Goal: Task Accomplishment & Management: Complete application form

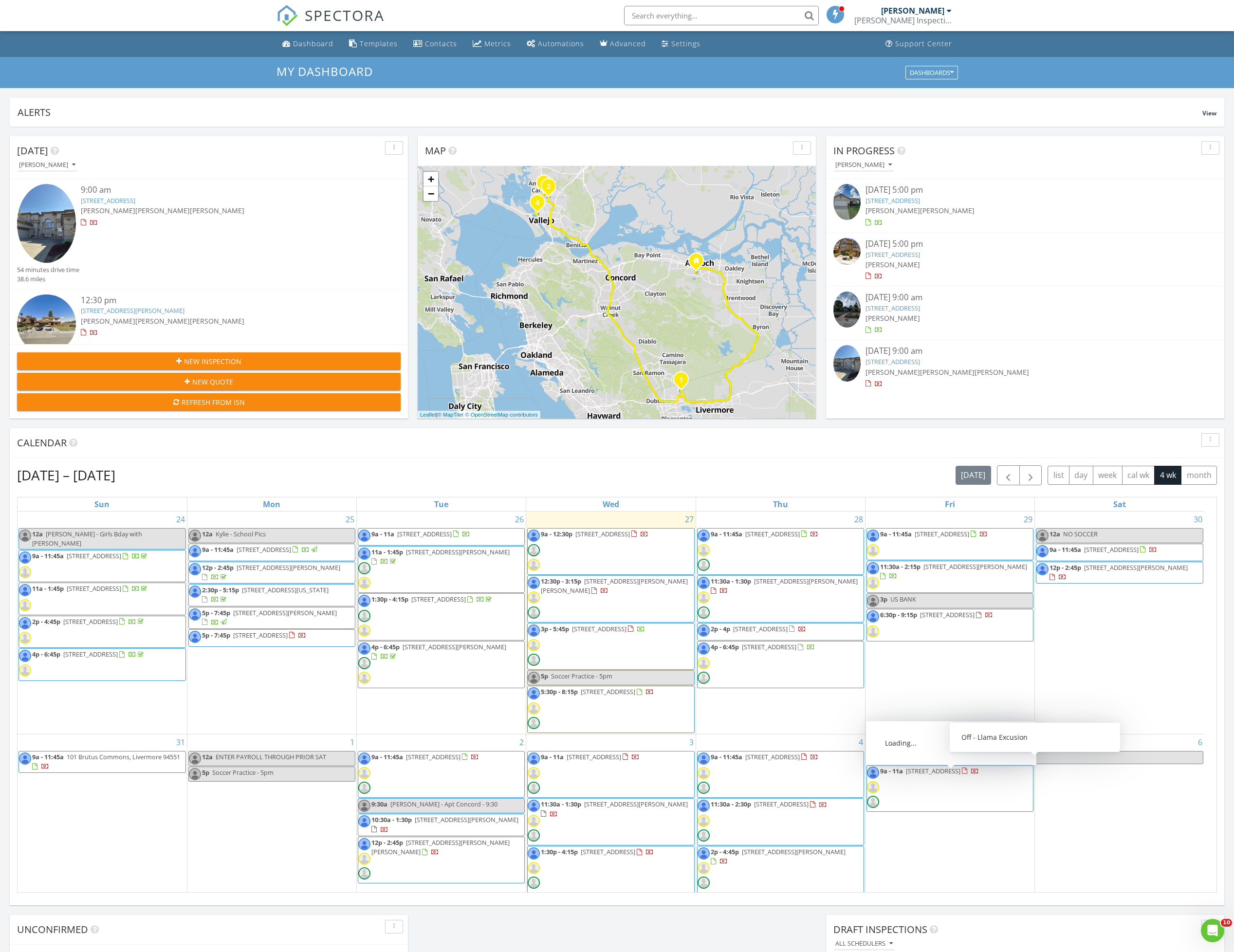
click at [1109, 626] on div "30 12a NO SOCCER 9a - 11:45a 909 Elm St, El Cerrito 94530 12p - 2:45p 837 Clift…" at bounding box center [1120, 623] width 169 height 223
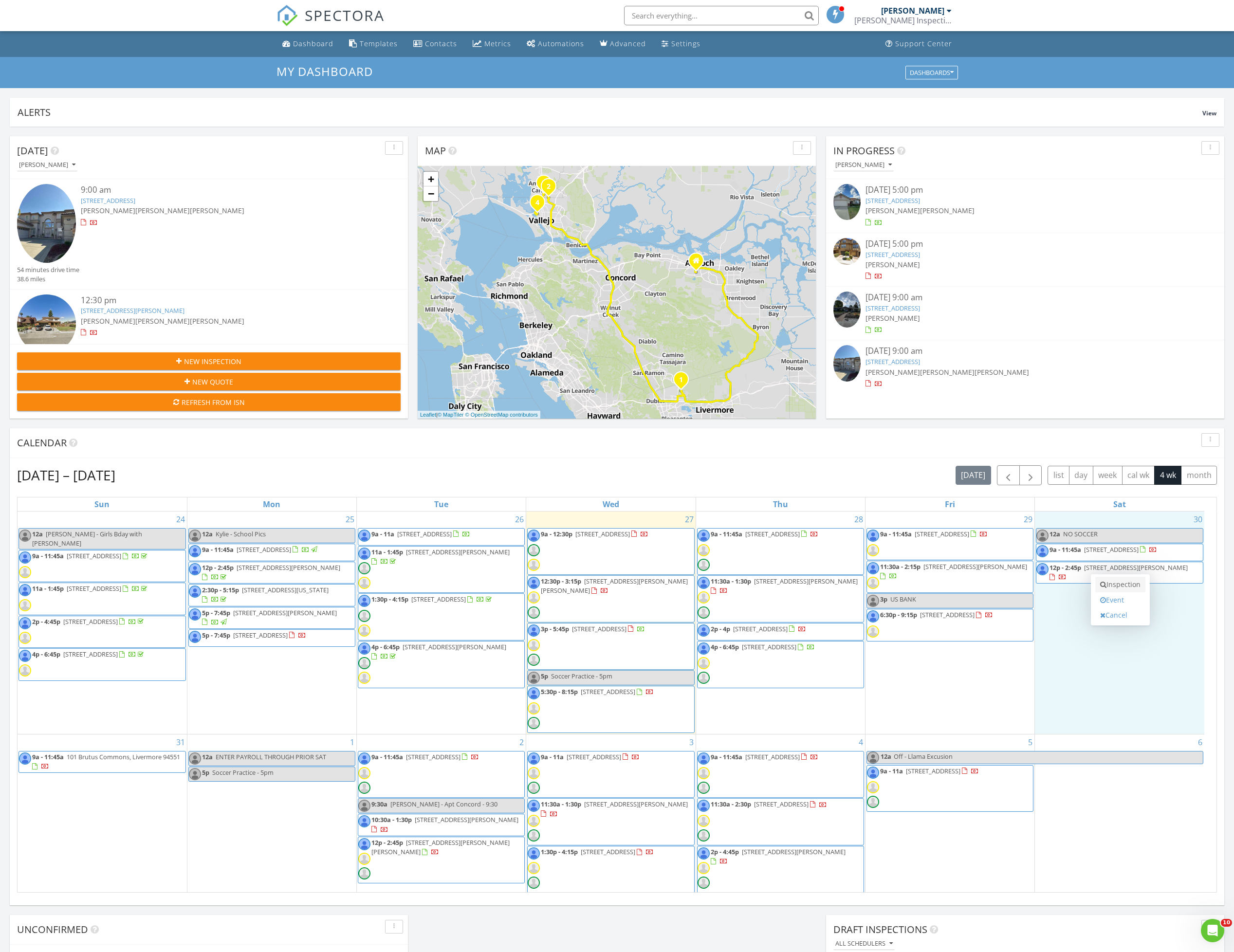
click at [1119, 588] on link "Inspection" at bounding box center [1120, 585] width 50 height 16
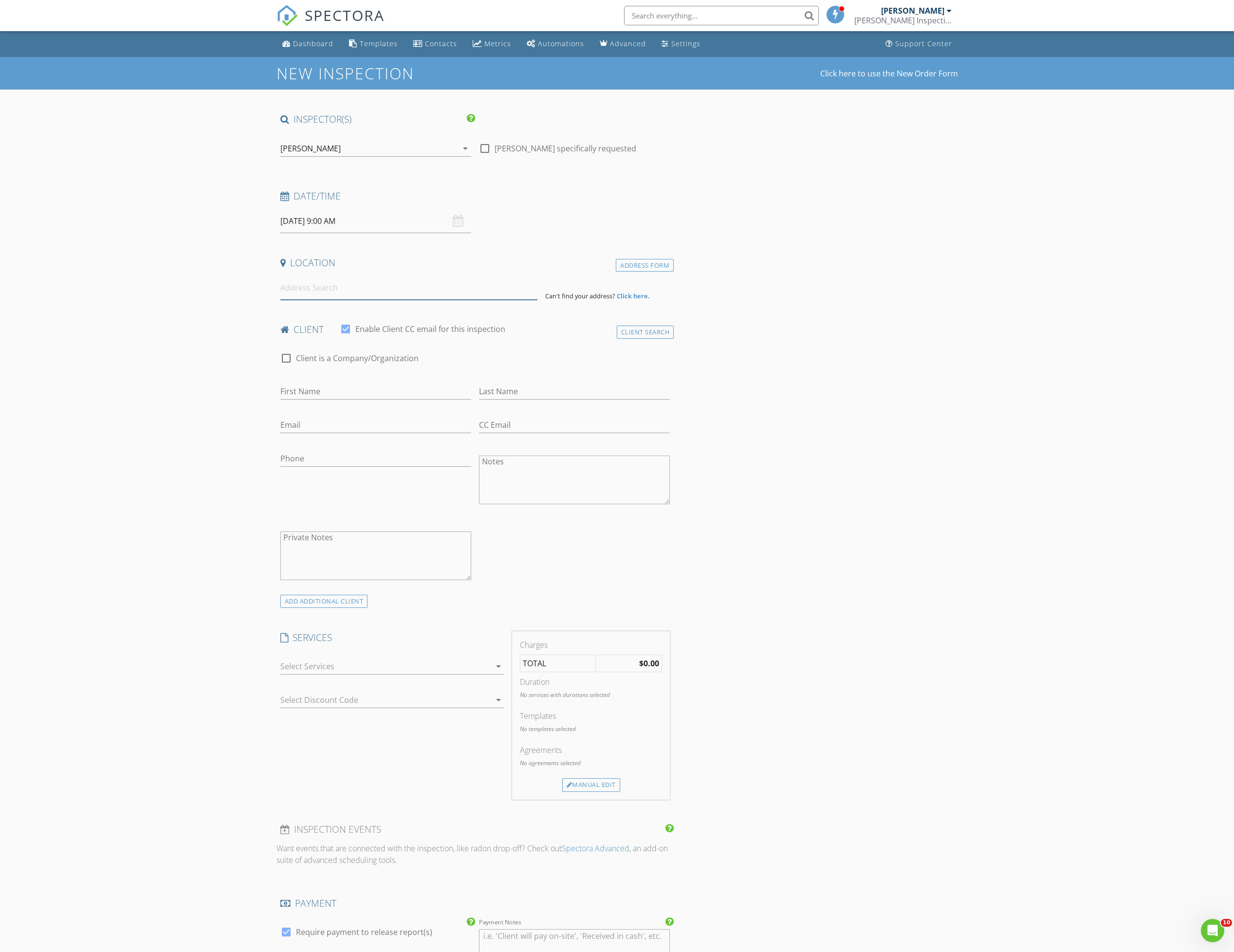
click at [323, 293] on input at bounding box center [409, 288] width 257 height 24
paste input "3675 West Court"
type input "3675 West Court, Richmond, CA, USA"
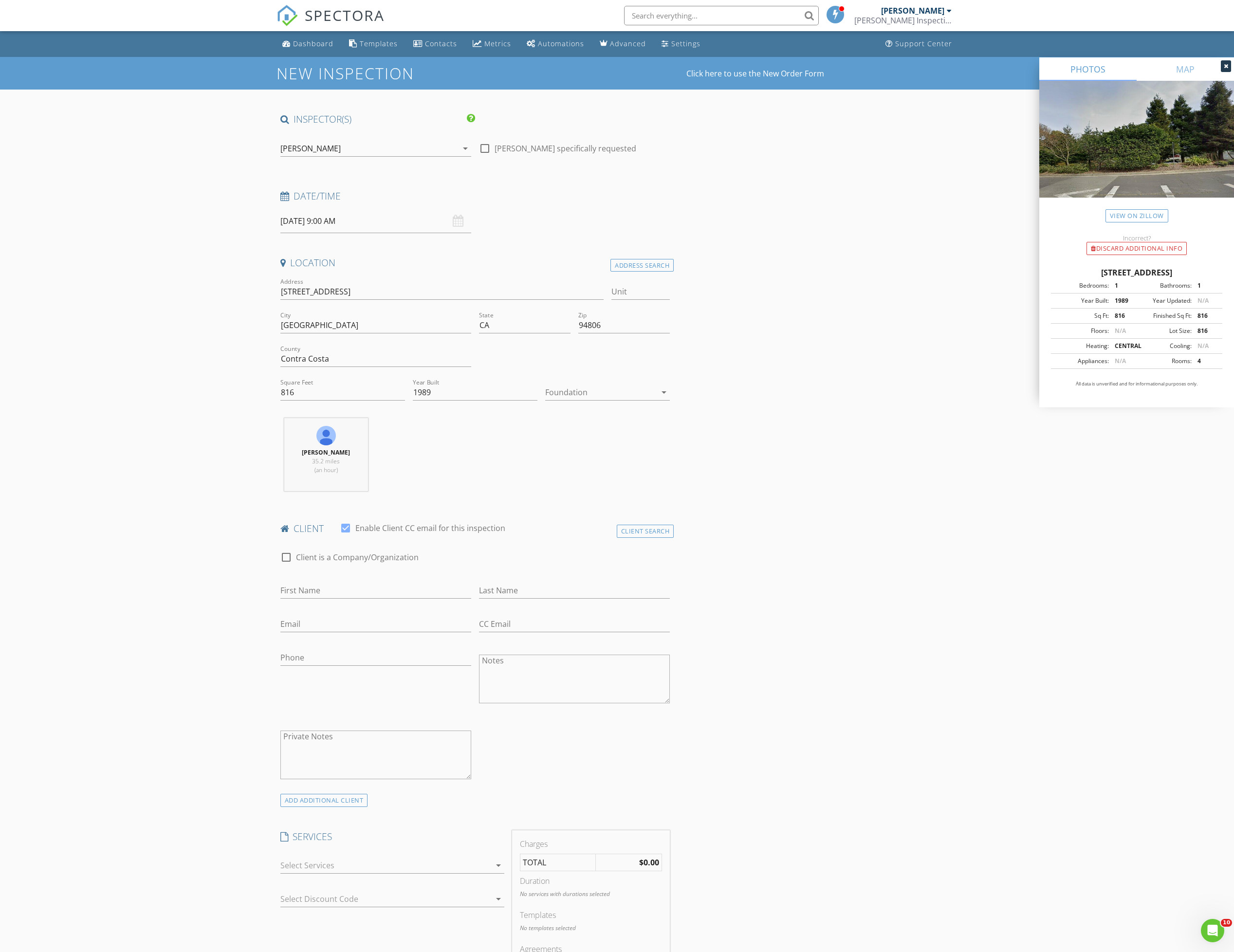
click at [367, 221] on input "08/30/2025 9:00 AM" at bounding box center [376, 221] width 191 height 24
type input "10"
type input "08/30/2025 10:00 AM"
click at [336, 380] on span at bounding box center [336, 383] width 7 height 10
type input "11"
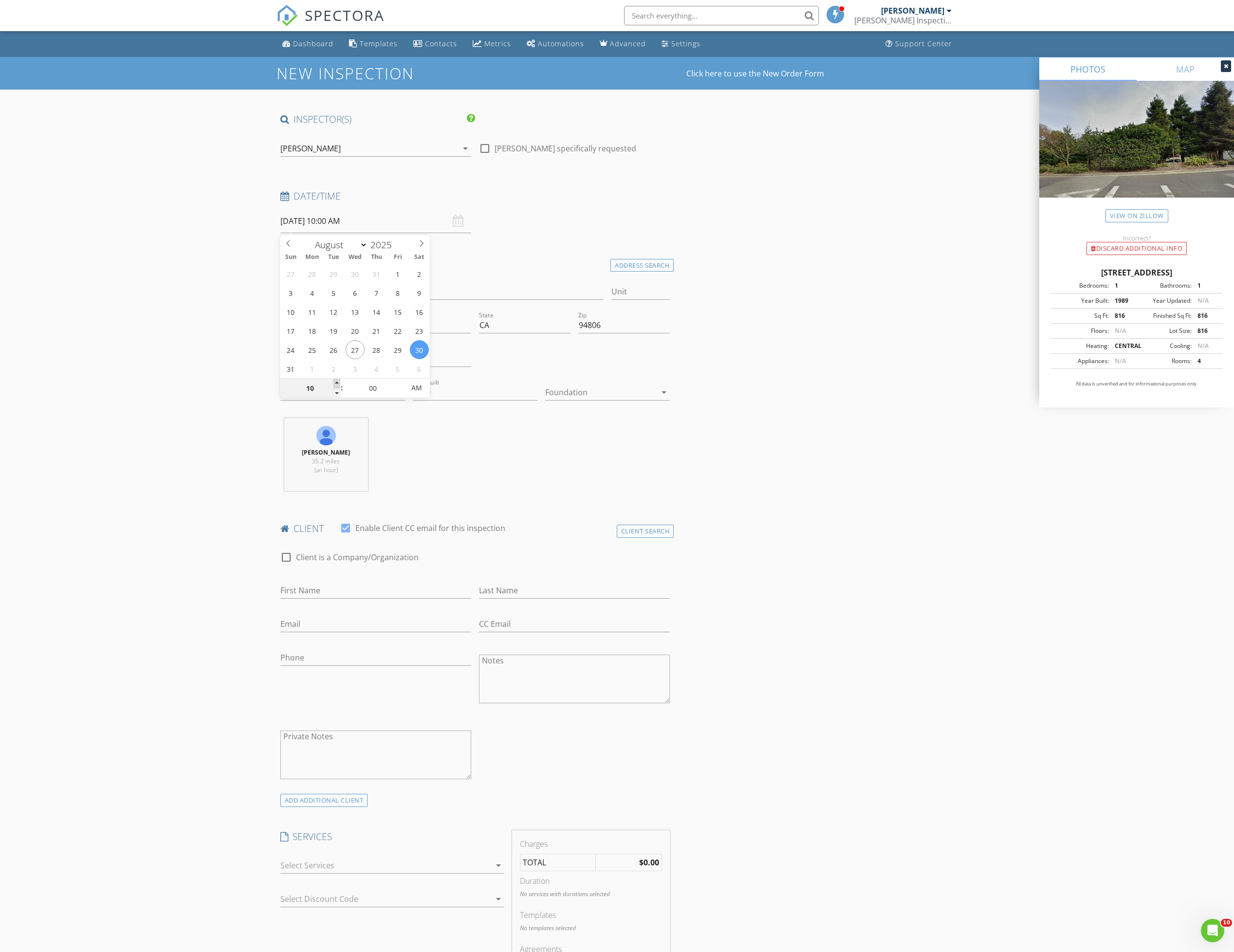
type input "08/30/2025 11:00 AM"
click at [336, 380] on span at bounding box center [336, 383] width 7 height 10
type input "12"
type input "08/30/2025 12:00 PM"
click at [336, 380] on span at bounding box center [336, 383] width 7 height 10
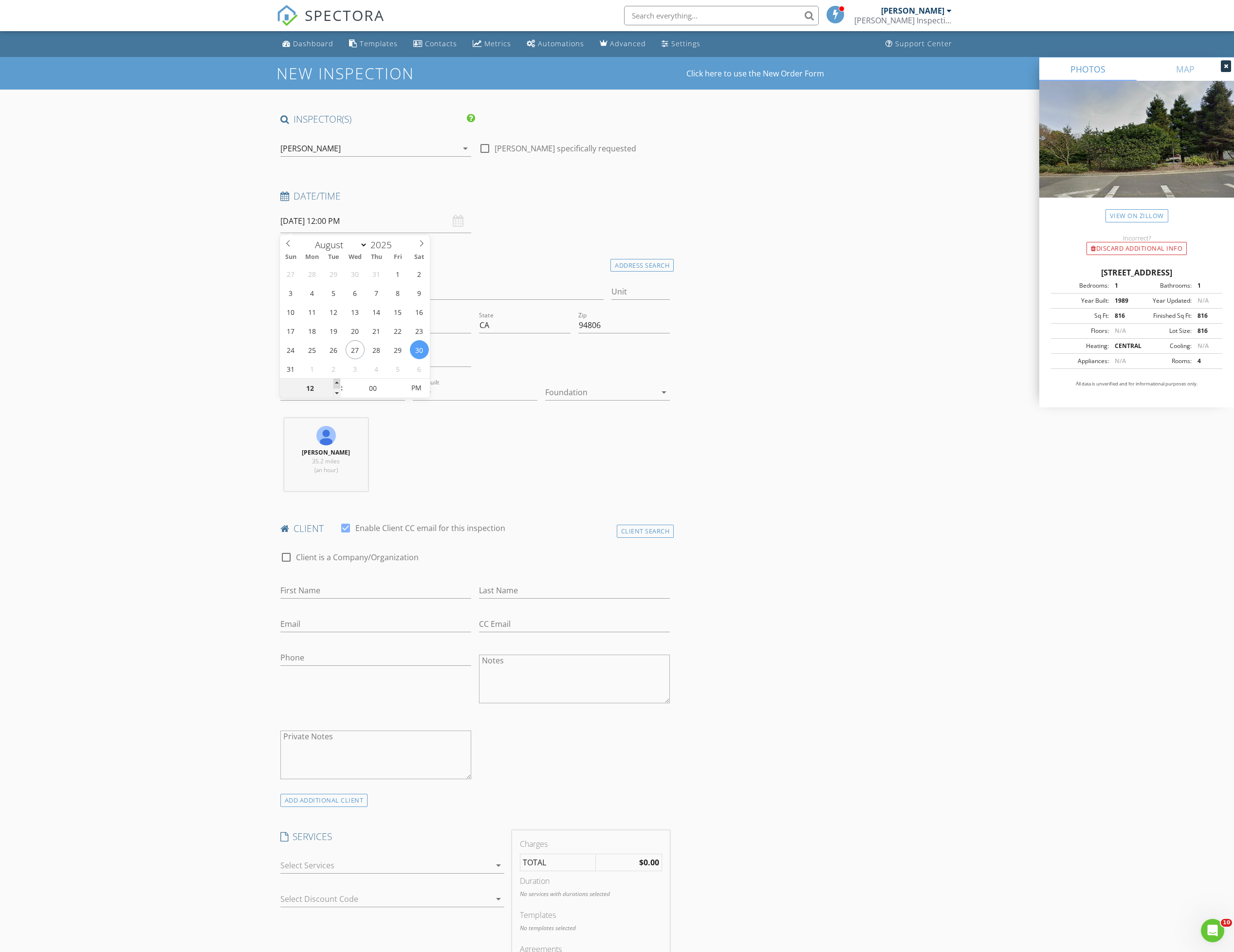
type input "01"
type input "08/30/2025 1:00 PM"
click at [336, 380] on span at bounding box center [336, 383] width 7 height 10
type input "02"
type input "08/30/2025 2:00 PM"
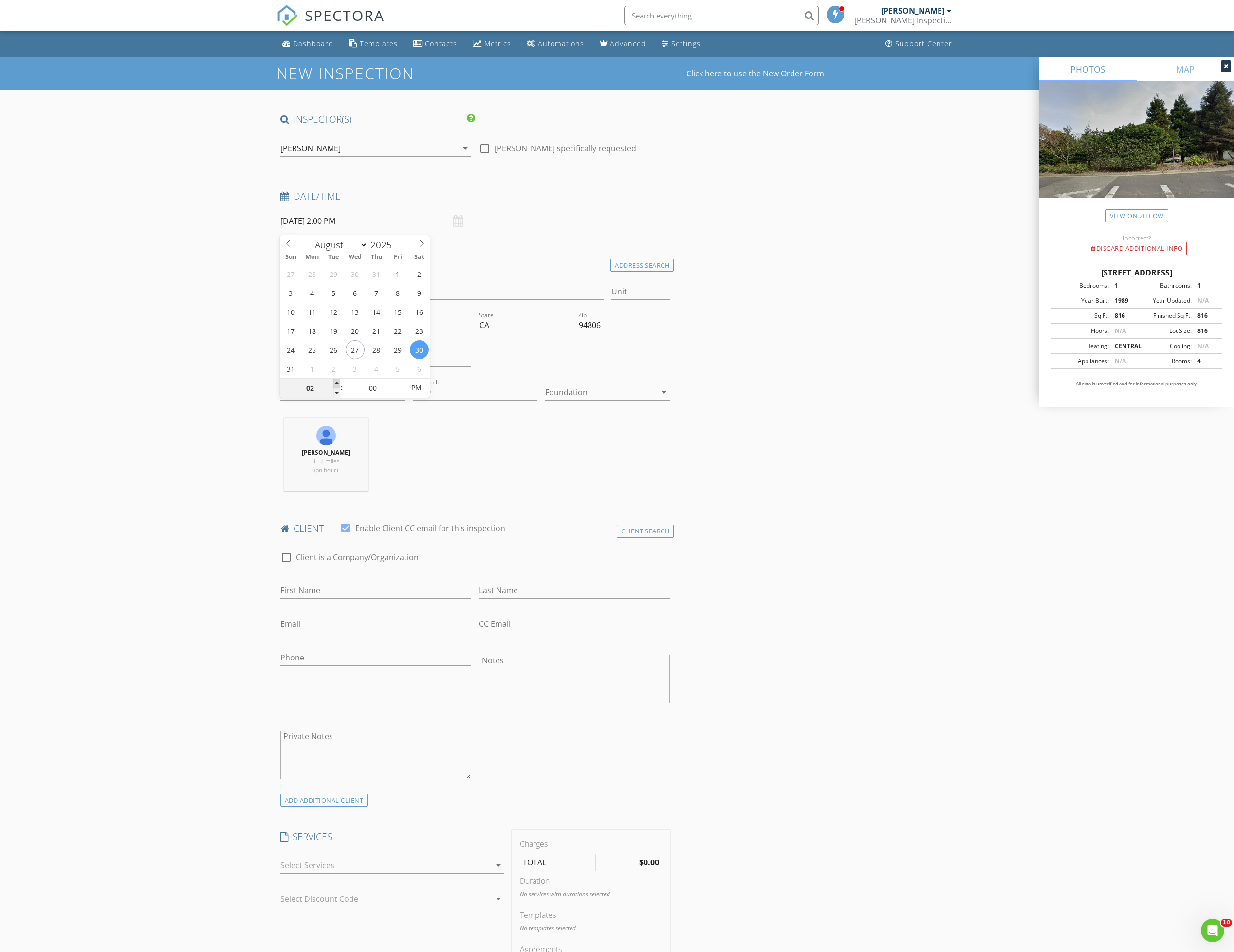
click at [336, 380] on span at bounding box center [336, 383] width 7 height 10
type input "03"
type input "08/30/2025 3:00 PM"
click at [336, 380] on span at bounding box center [336, 383] width 7 height 10
click at [244, 409] on div "New Inspection Click here to use the New Order Form INSPECTOR(S) check_box Jaso…" at bounding box center [617, 928] width 1234 height 1742
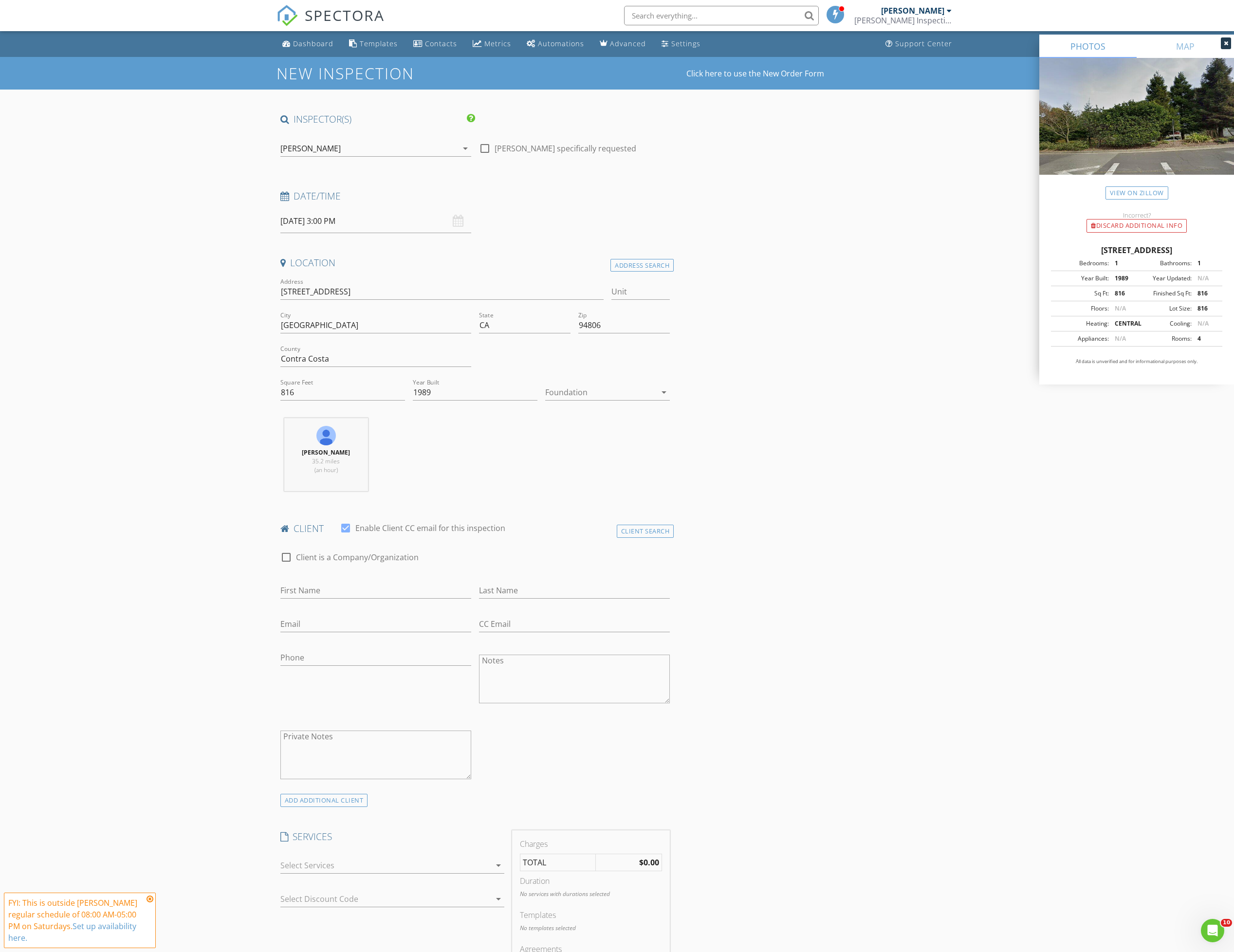
scroll to position [292, 0]
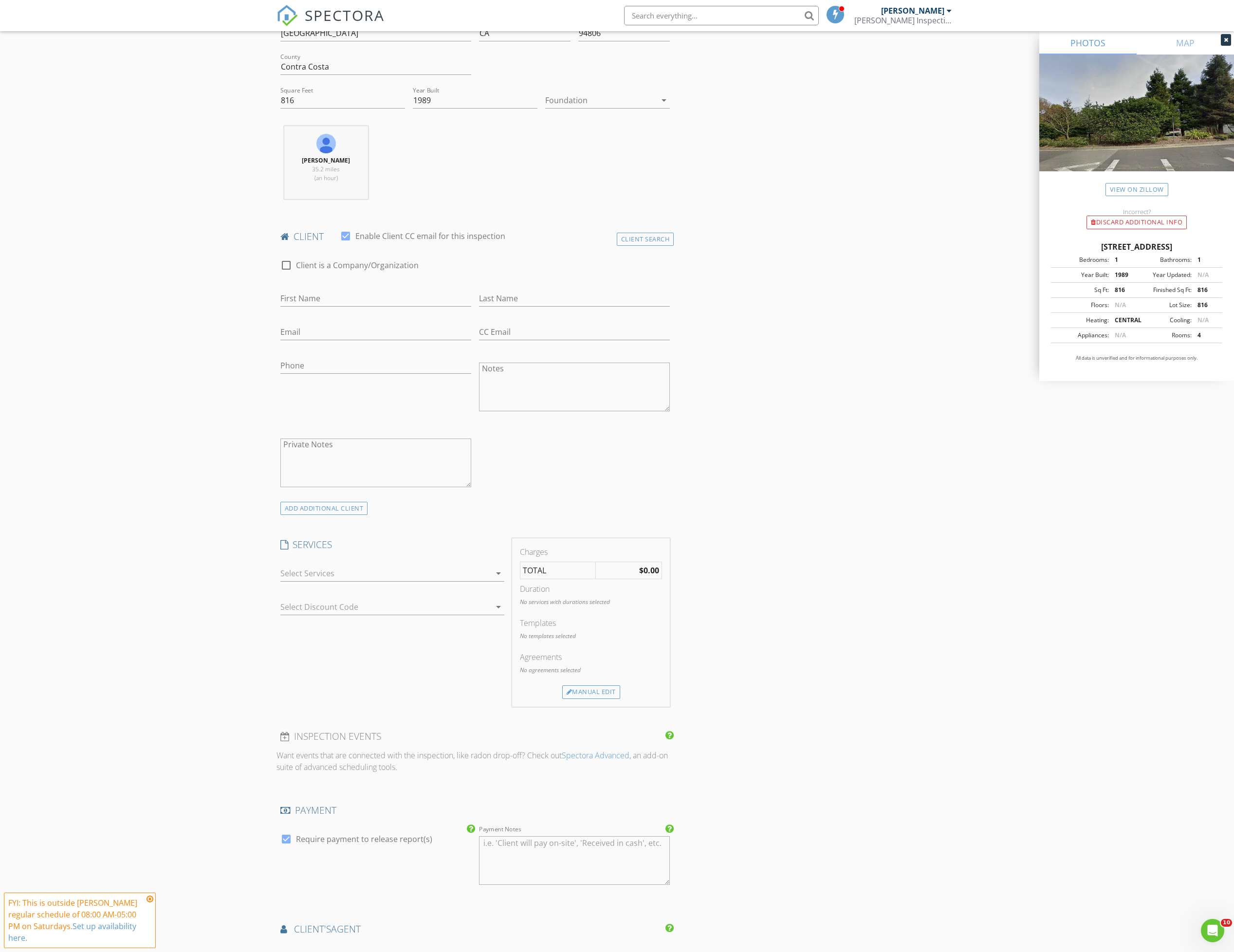
click at [354, 580] on div at bounding box center [385, 573] width 211 height 16
click at [333, 617] on div "Inspection of condo with no garage" at bounding box center [358, 618] width 100 height 8
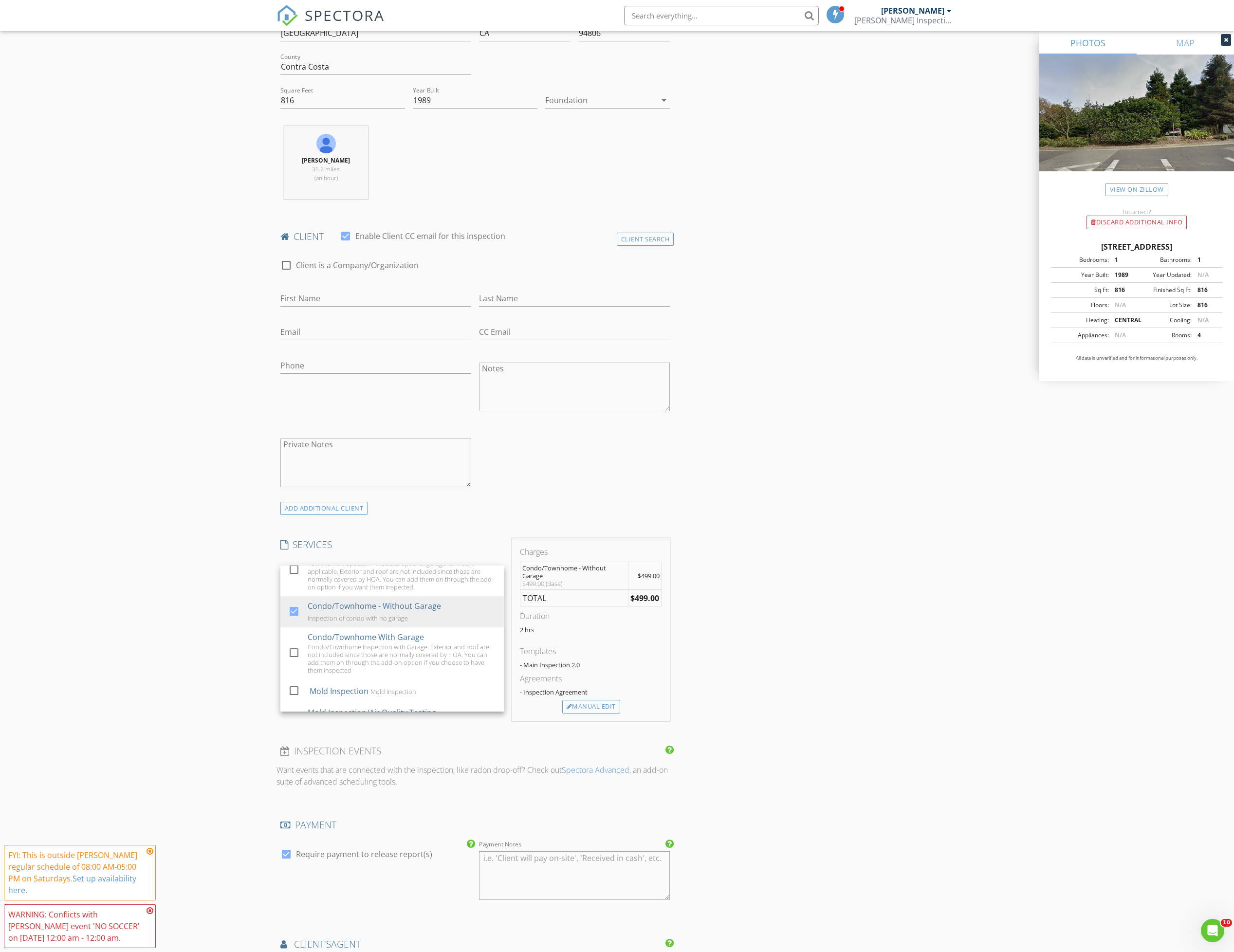
click at [151, 849] on icon at bounding box center [150, 851] width 7 height 8
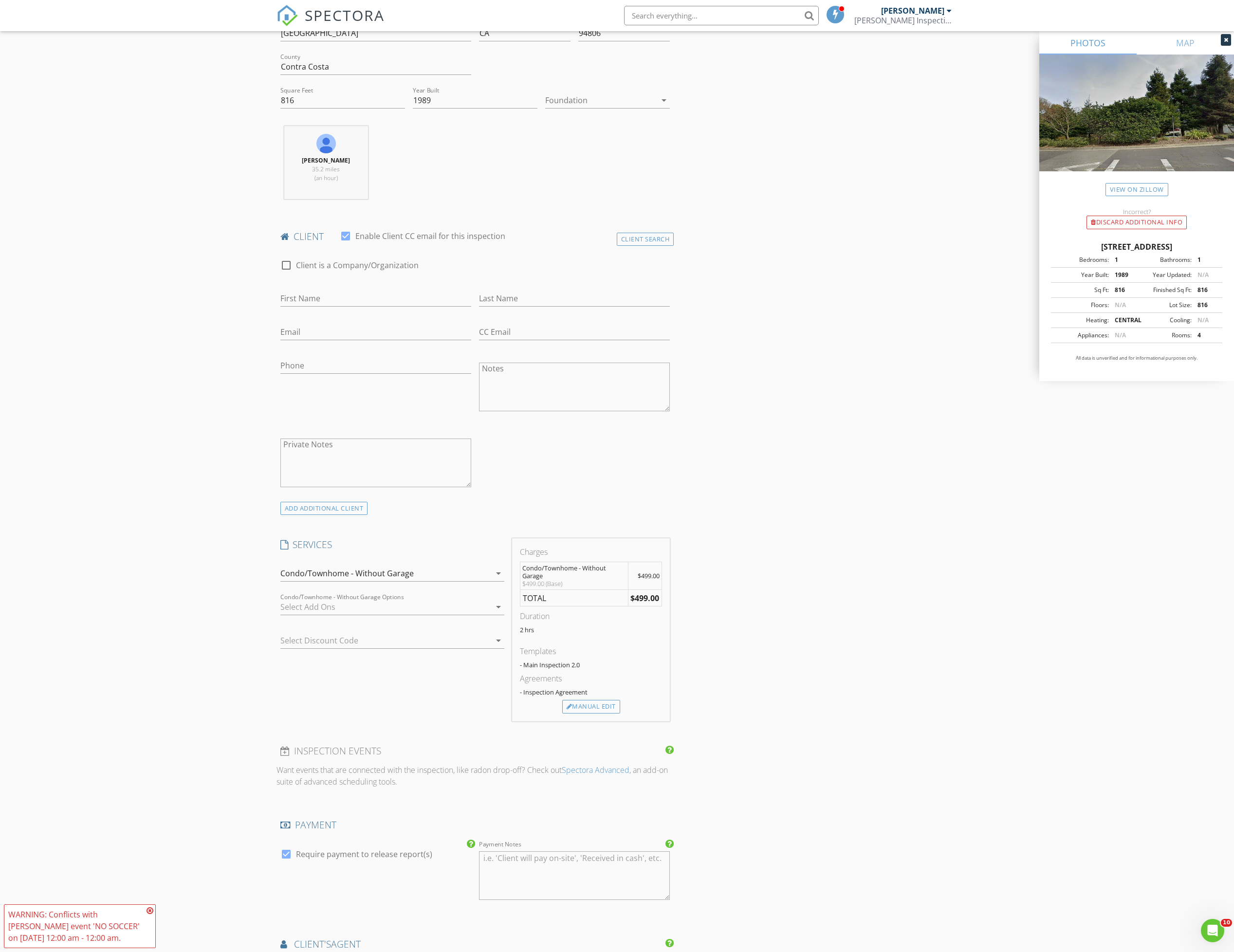
click at [148, 909] on icon at bounding box center [150, 910] width 7 height 8
drag, startPoint x: 148, startPoint y: 909, endPoint x: 146, endPoint y: 903, distance: 6.3
click at [147, 908] on div "New Inspection Click here to use the New Order Form INSPECTOR(S) check_box Jaso…" at bounding box center [617, 643] width 1234 height 1756
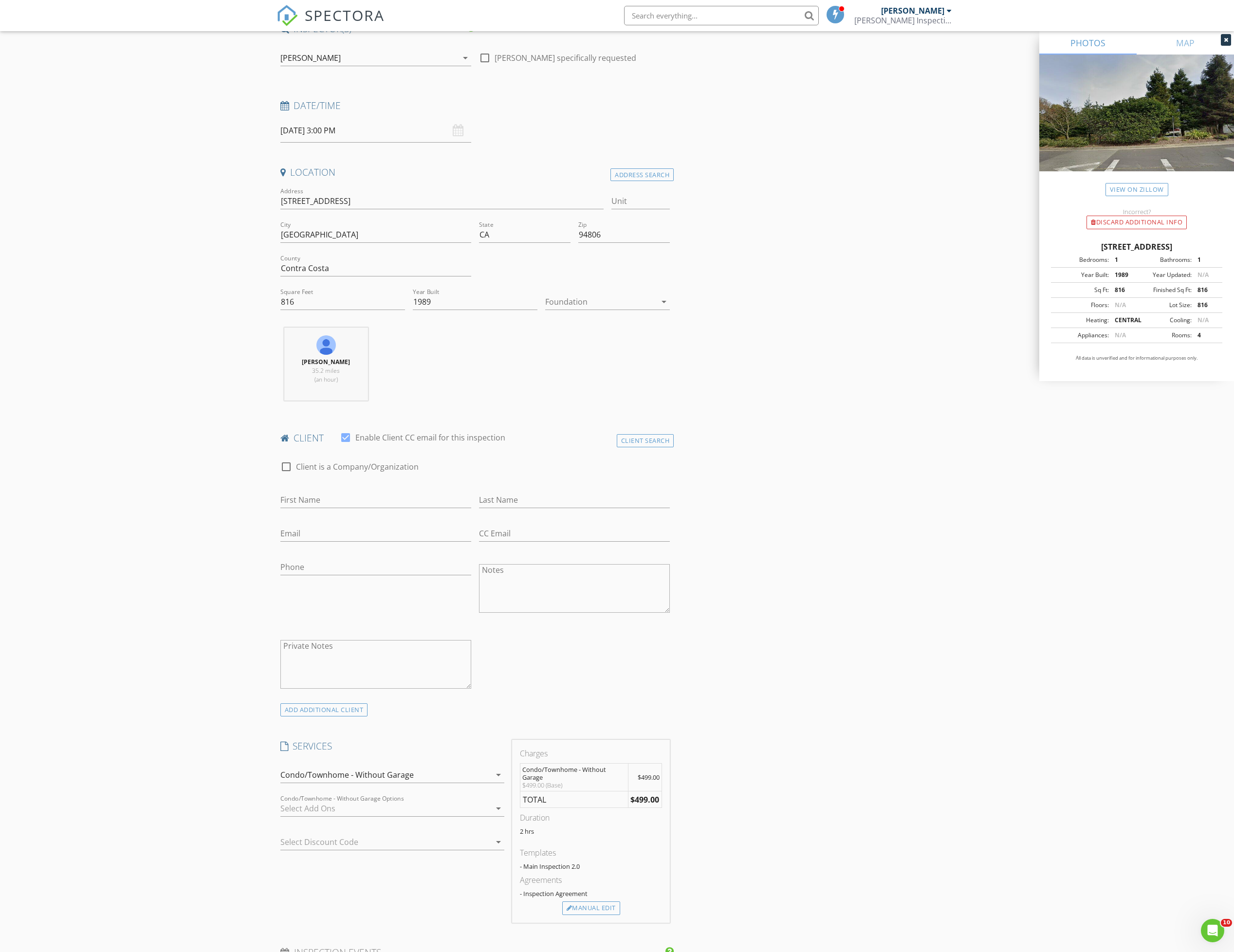
scroll to position [0, 0]
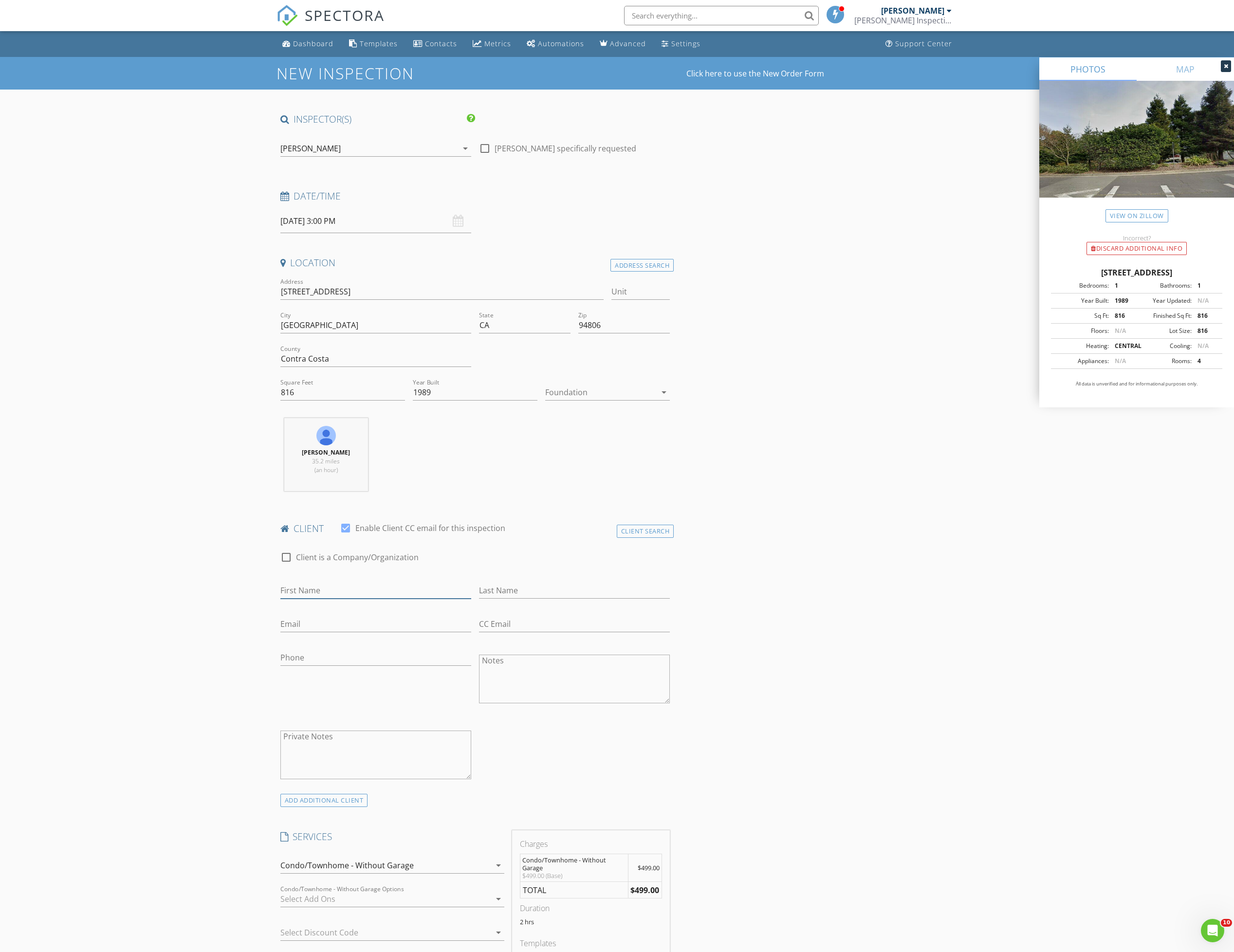
click at [345, 592] on input "First Name" at bounding box center [376, 591] width 191 height 16
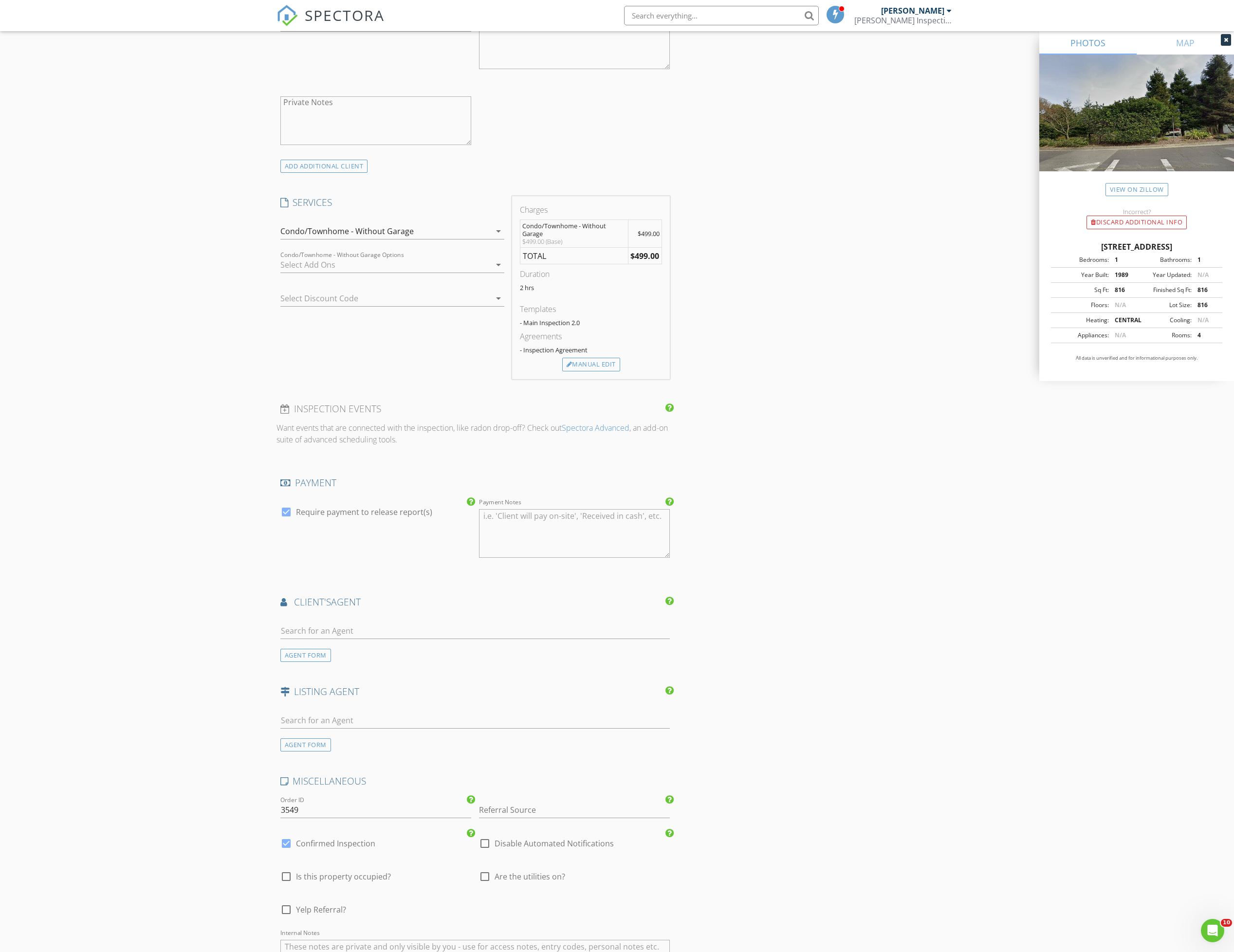
scroll to position [865, 0]
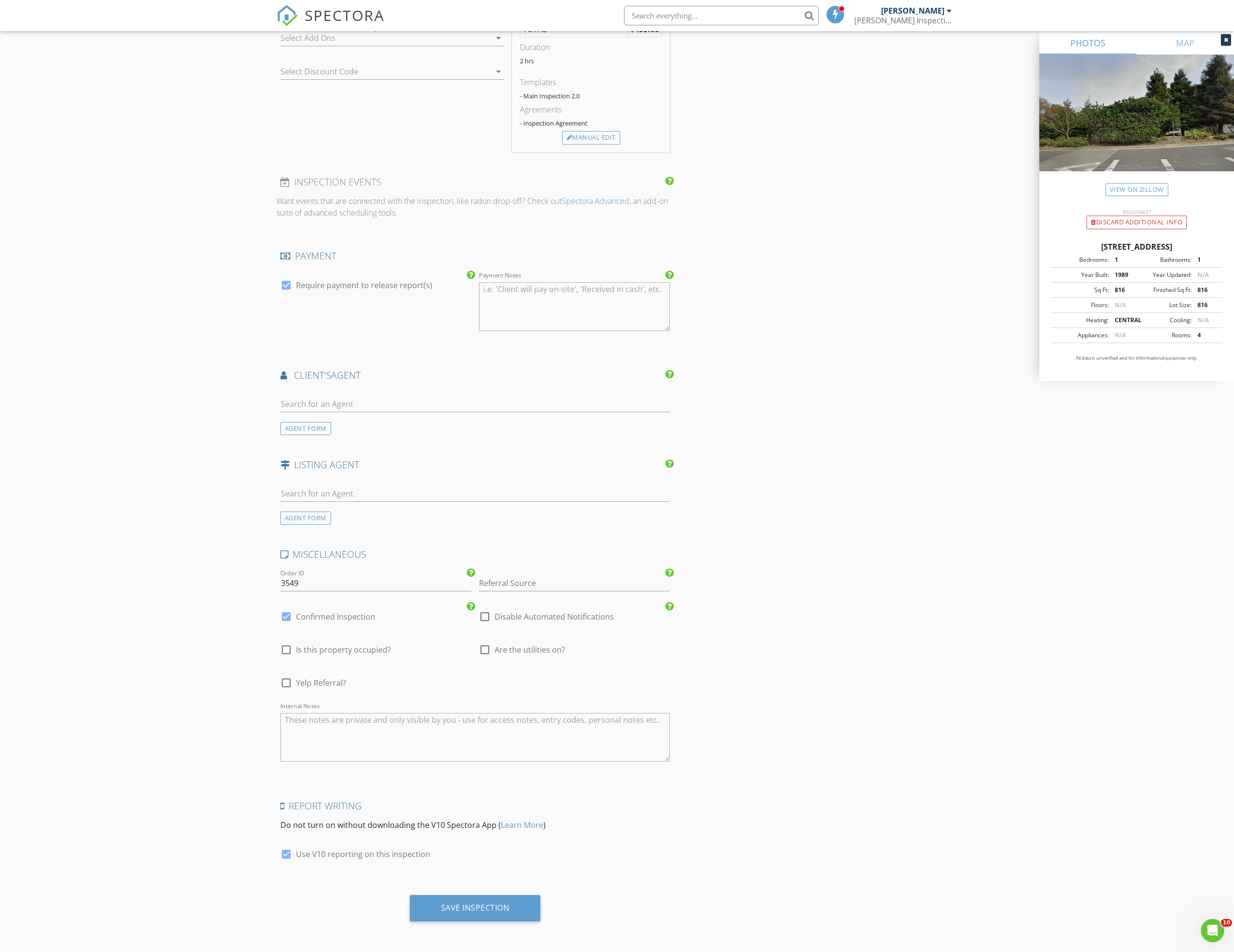
type input "Tom"
drag, startPoint x: 407, startPoint y: 732, endPoint x: 401, endPoint y: 721, distance: 12.5
click at [402, 726] on textarea "Internal Notes" at bounding box center [475, 737] width 390 height 49
type textarea "Need client info from yelp (Tom H. )"
click at [494, 910] on div "Save Inspection" at bounding box center [475, 908] width 69 height 10
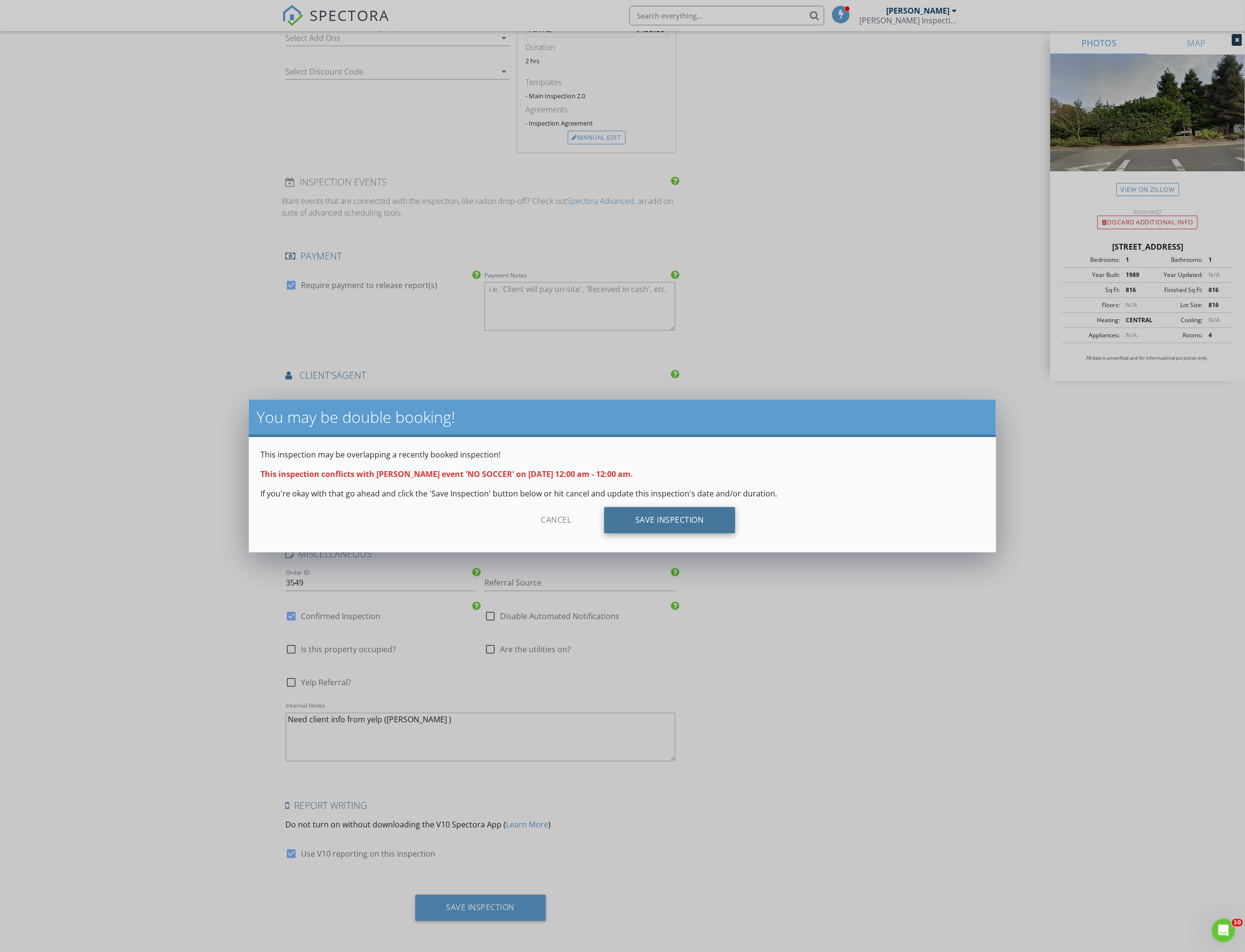
click at [651, 524] on div "Save Inspection" at bounding box center [669, 520] width 131 height 27
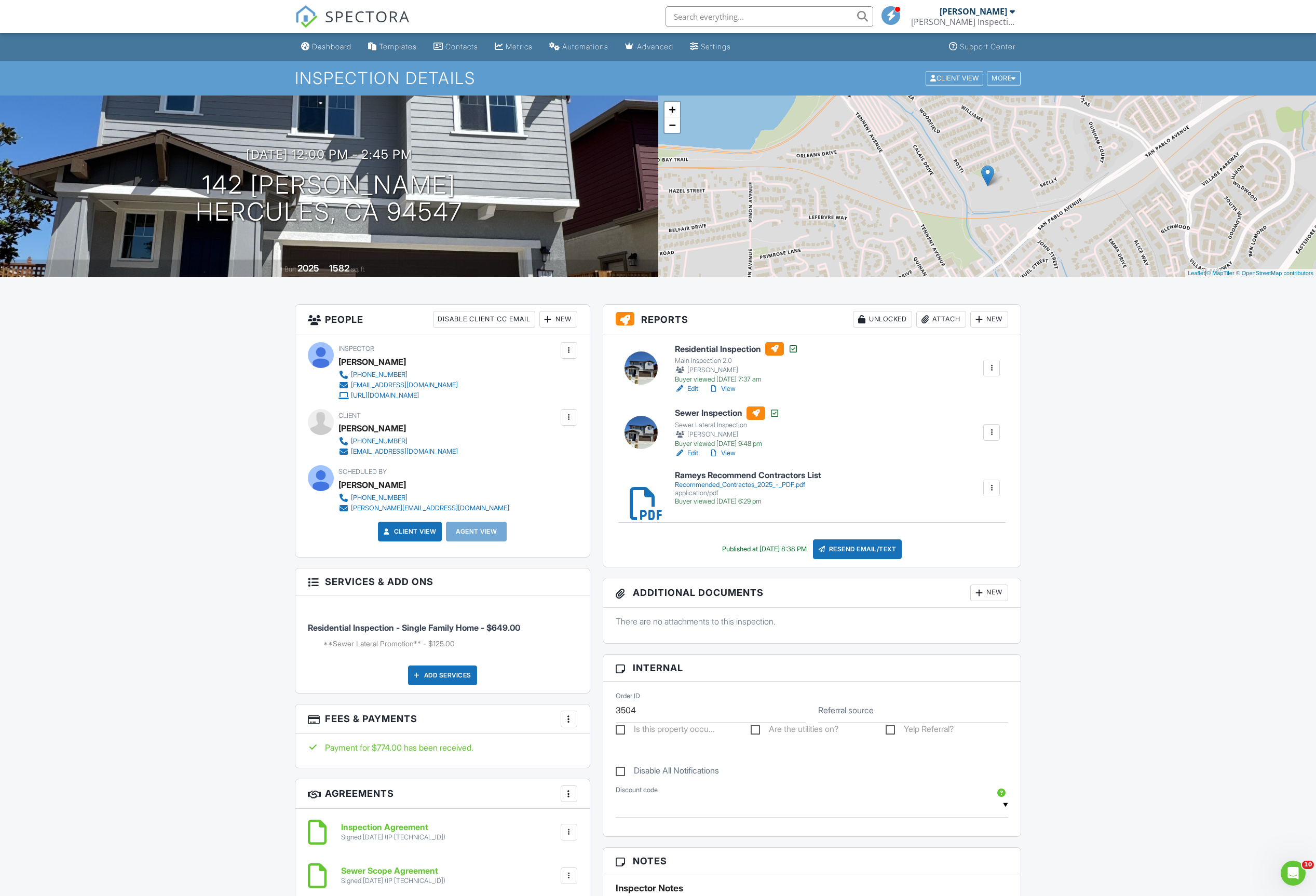
drag, startPoint x: 333, startPoint y: 46, endPoint x: 333, endPoint y: 52, distance: 6.0
click at [333, 46] on div "Dashboard" at bounding box center [332, 46] width 40 height 9
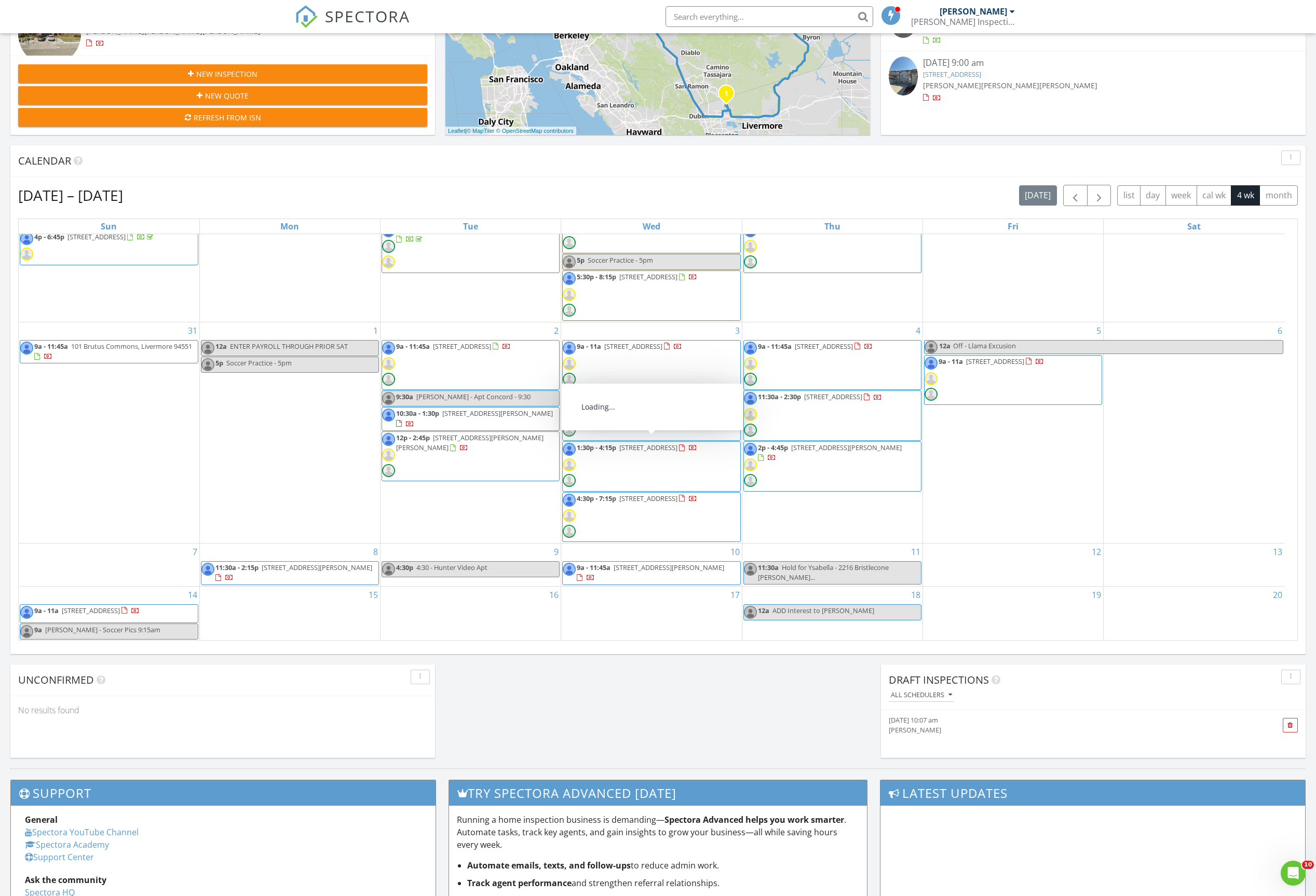
scroll to position [164, 0]
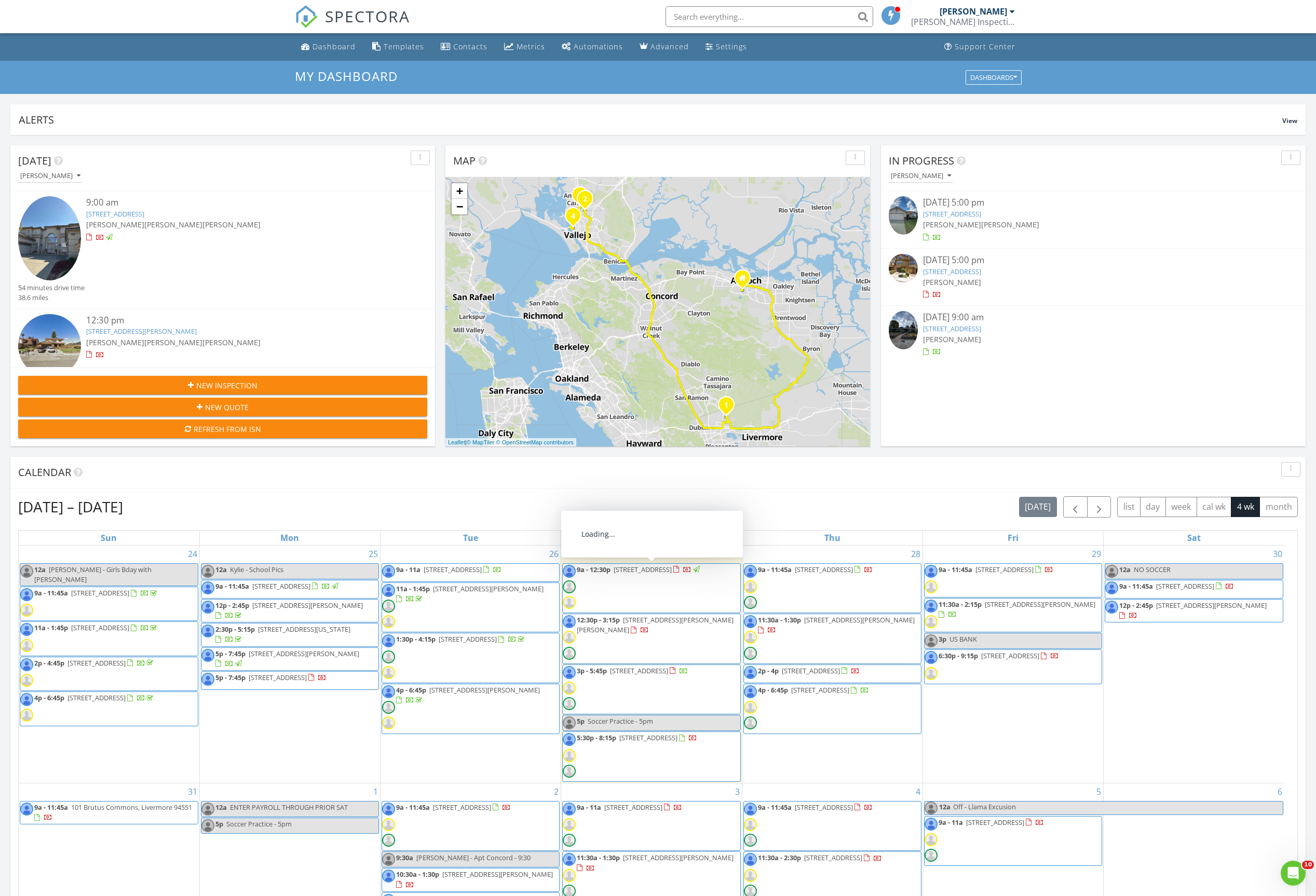
click at [634, 568] on span "6013 Kingsmill Terrace, Dublin 94568" at bounding box center [643, 569] width 58 height 9
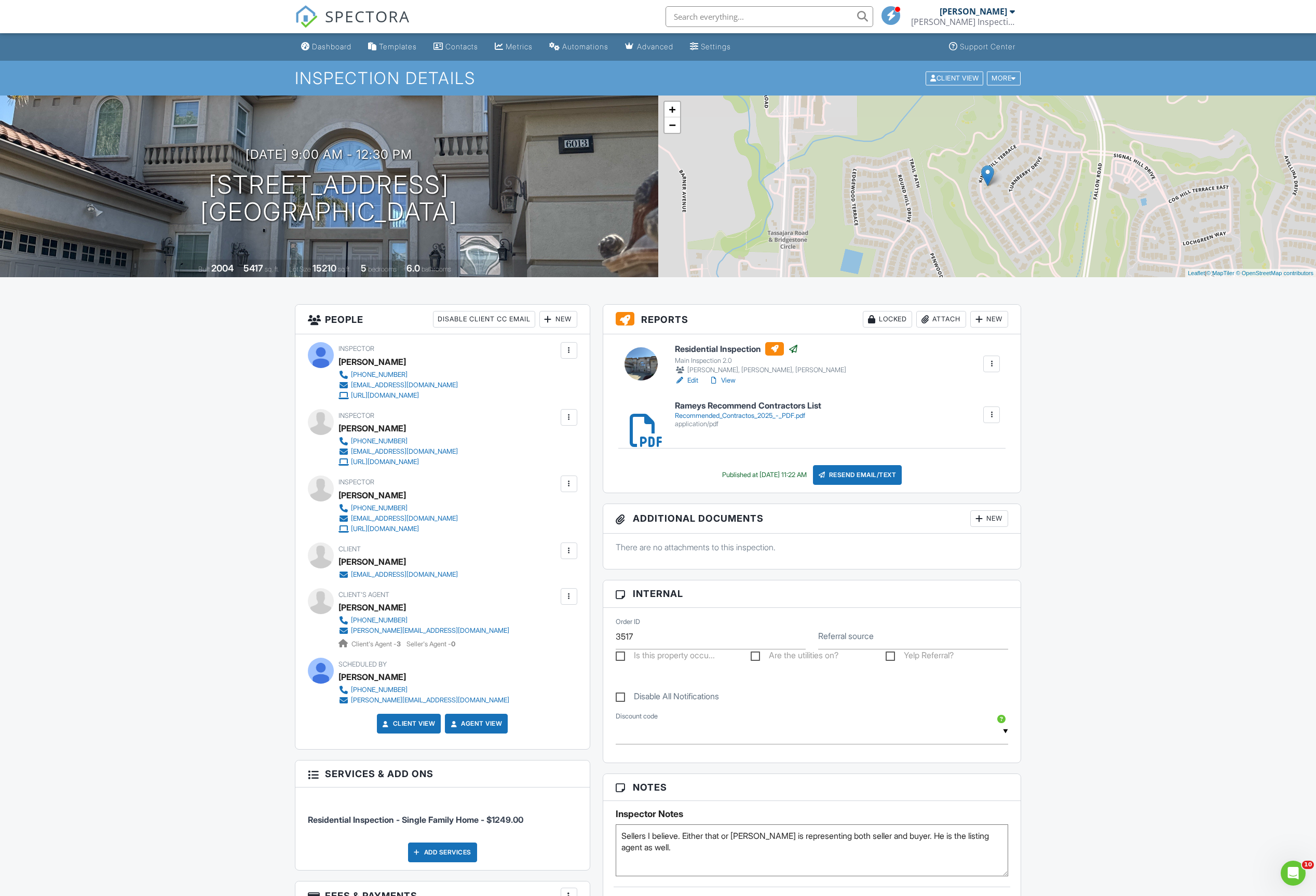
click at [569, 599] on div at bounding box center [569, 596] width 10 height 10
click at [498, 659] on li "Resend Confirmation Email" at bounding box center [513, 654] width 116 height 26
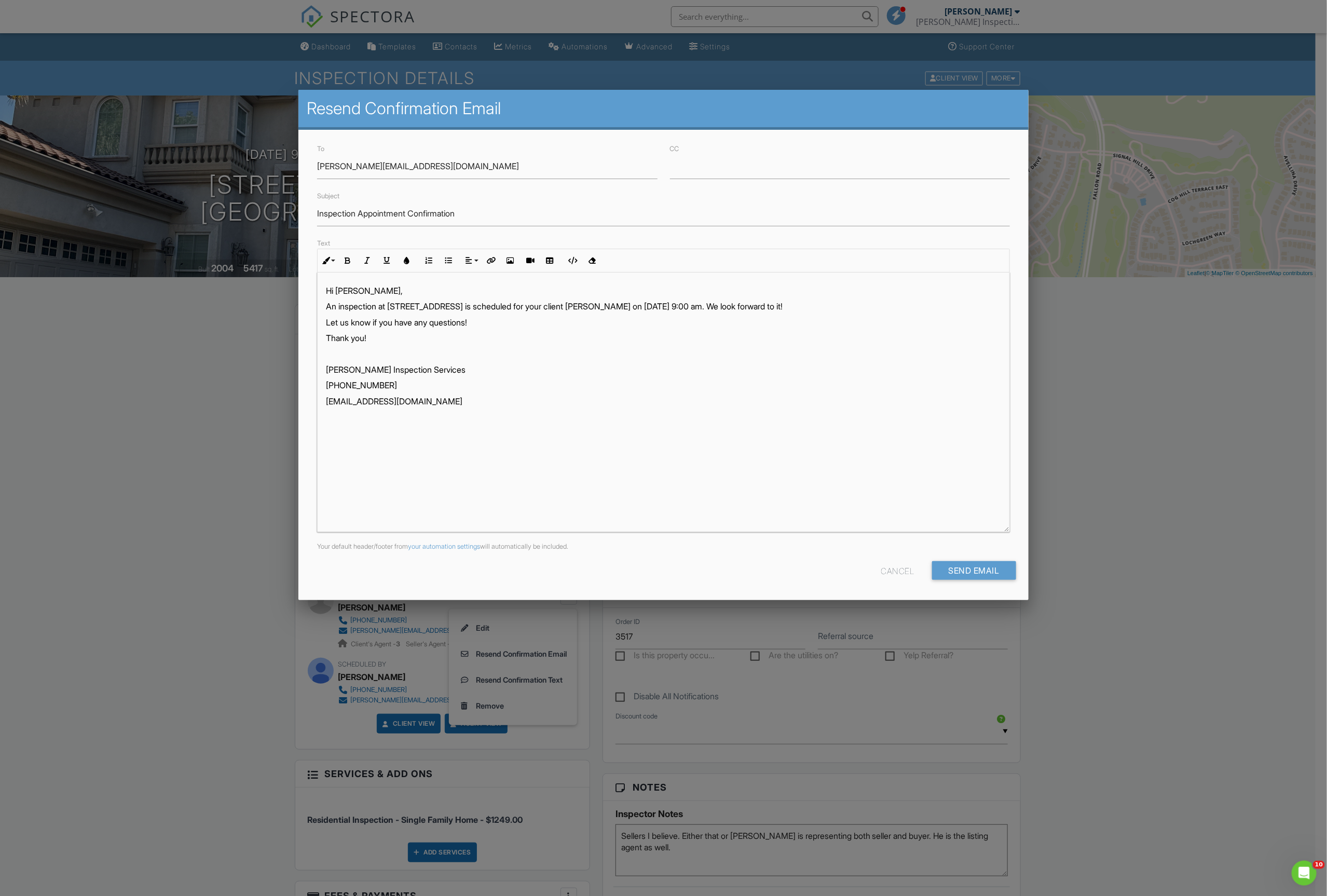
click at [893, 574] on div "Cancel" at bounding box center [898, 571] width 33 height 18
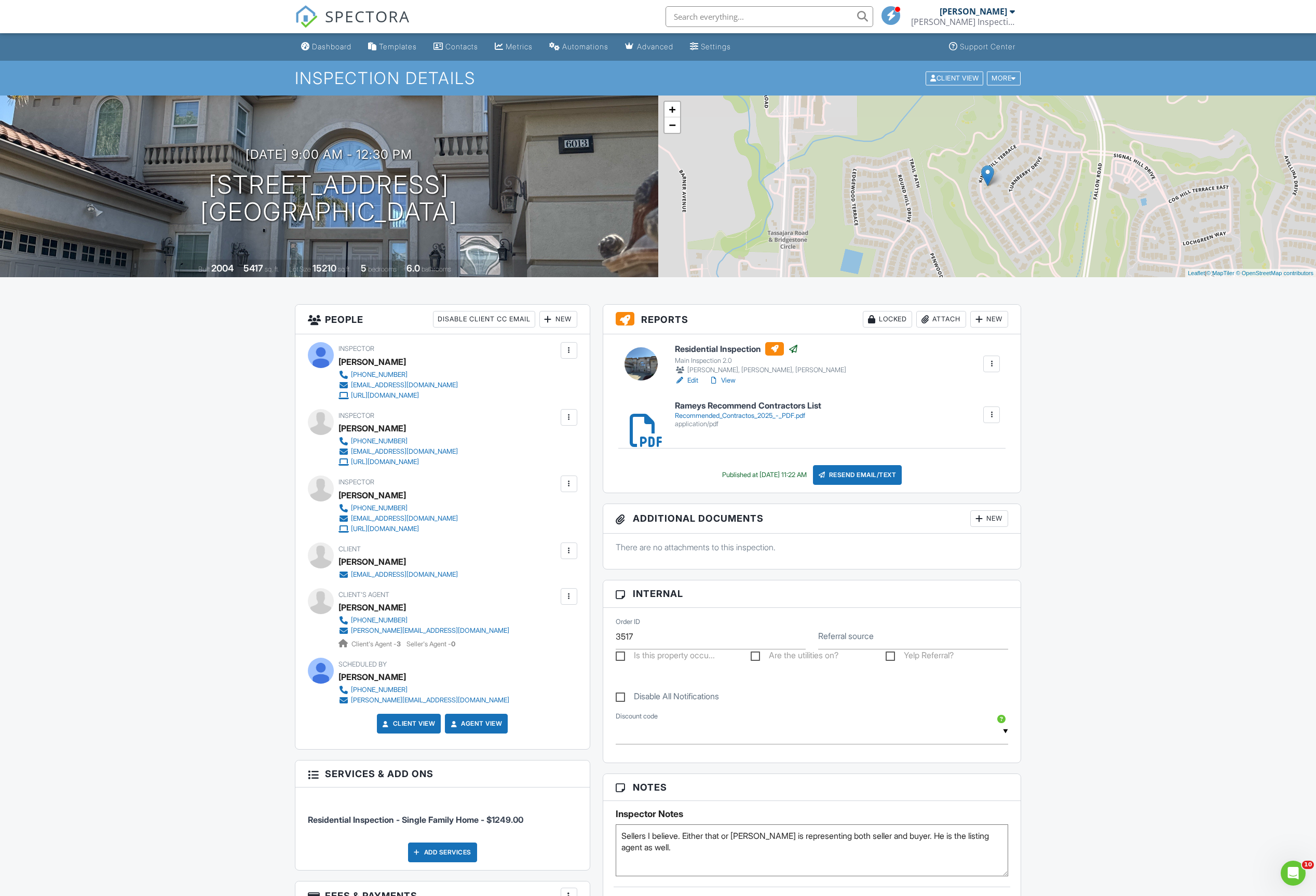
click at [572, 553] on div at bounding box center [569, 550] width 10 height 10
click at [517, 614] on li "Resend Confirmation Email" at bounding box center [513, 609] width 116 height 26
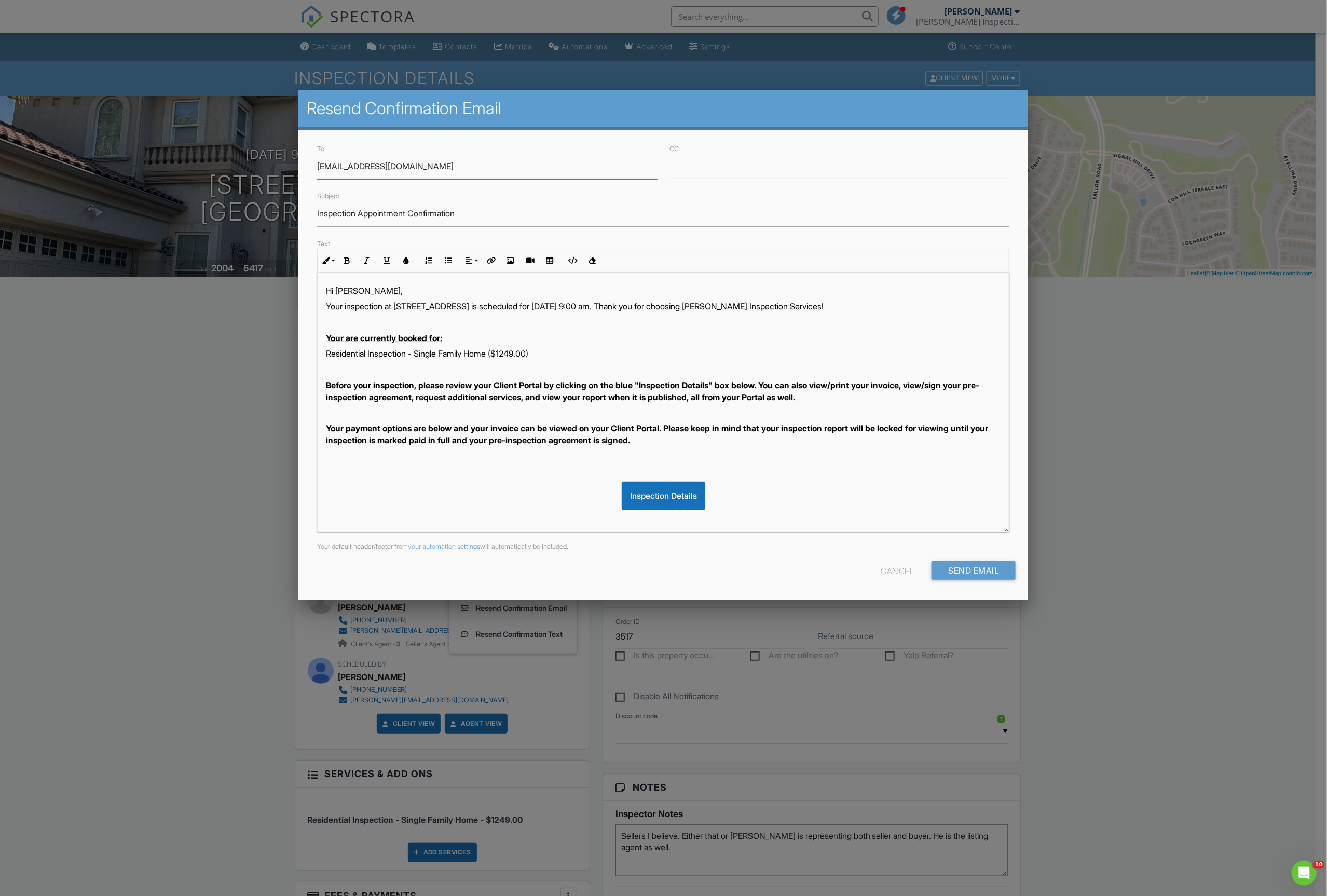
paste input "jim@jameswilliamslaw"
type input "jim@jameswilliamslaw.com"
click at [967, 568] on input "Send Email" at bounding box center [974, 571] width 84 height 18
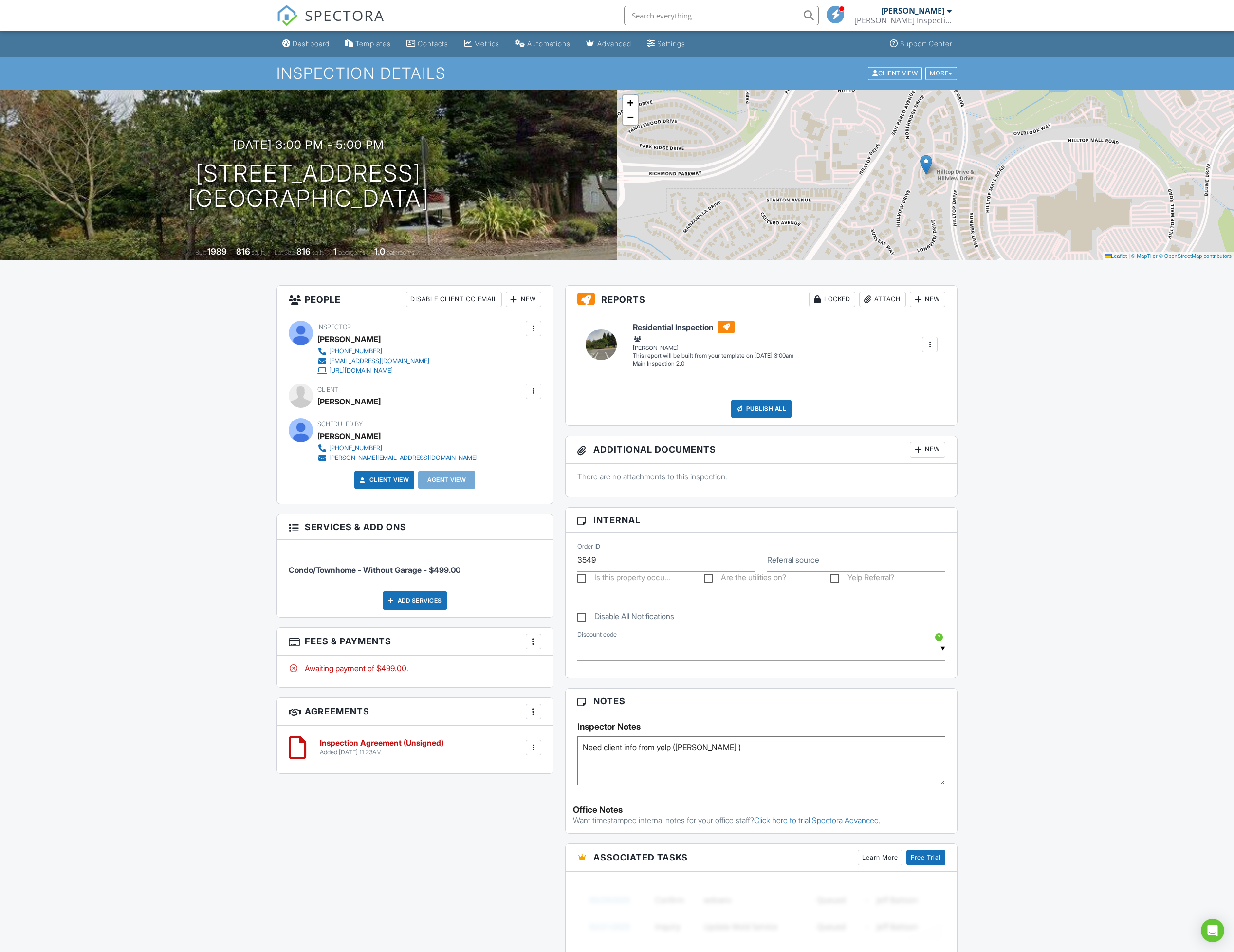
click at [310, 47] on div "Dashboard" at bounding box center [311, 43] width 37 height 8
